Goal: Check status

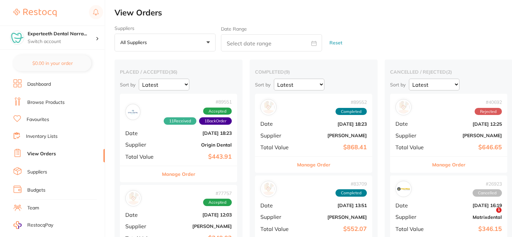
drag, startPoint x: 0, startPoint y: 0, endPoint x: 174, endPoint y: 140, distance: 223.8
click at [172, 139] on div "# 89551 11 Received 1 Back Order Accepted Date [DATE] 18:23 Supplier Origin Den…" at bounding box center [178, 130] width 117 height 72
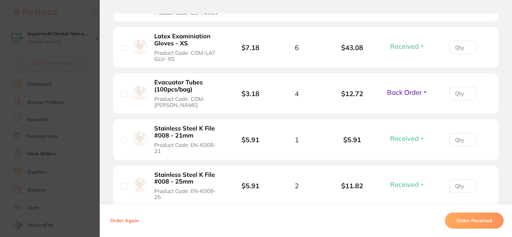
scroll to position [404, 0]
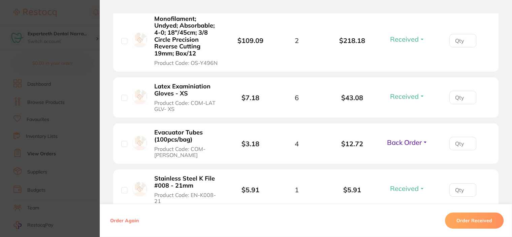
click at [394, 138] on span "Back Order" at bounding box center [404, 142] width 35 height 8
click at [404, 154] on span "Received" at bounding box center [406, 156] width 17 height 5
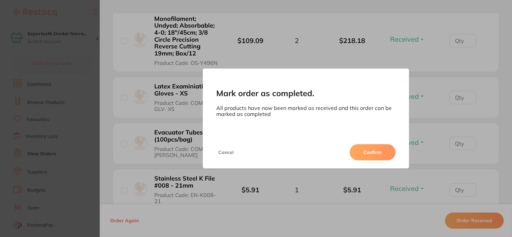
click at [373, 147] on button "Confirm" at bounding box center [372, 152] width 46 height 16
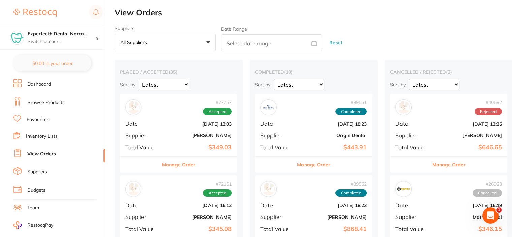
click at [185, 164] on button "Manage Order" at bounding box center [178, 165] width 33 height 16
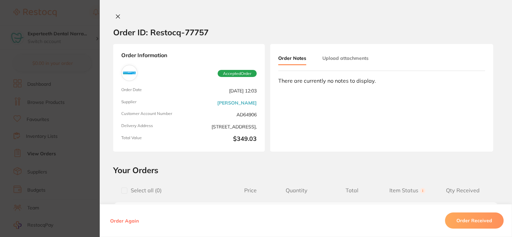
click at [115, 16] on icon at bounding box center [117, 16] width 5 height 5
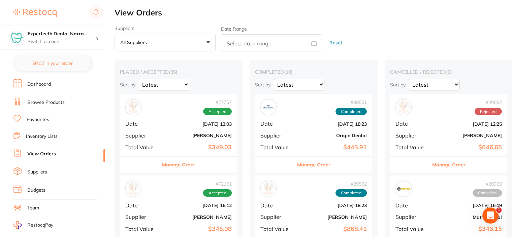
click at [49, 86] on link "Dashboard" at bounding box center [39, 84] width 24 height 7
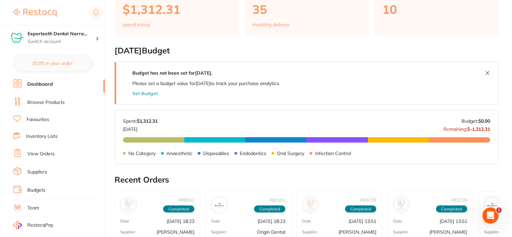
scroll to position [67, 0]
